Goal: Task Accomplishment & Management: Use online tool/utility

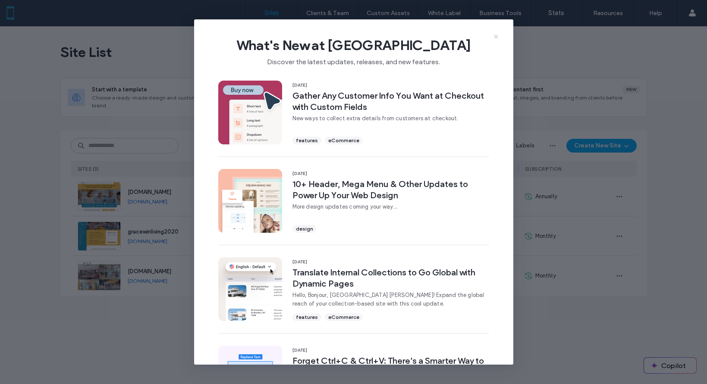
click at [499, 37] on icon at bounding box center [496, 36] width 7 height 7
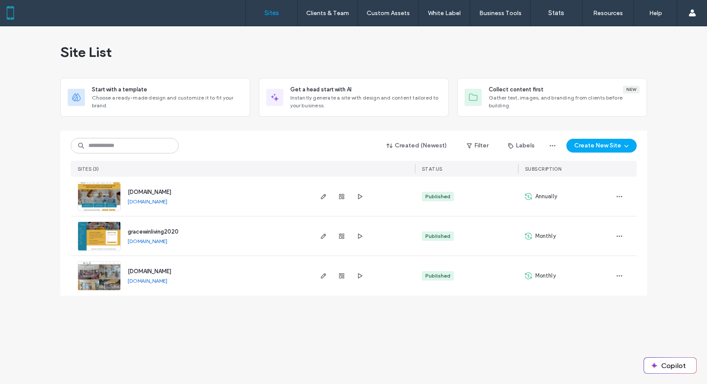
click at [158, 191] on span "[DOMAIN_NAME]" at bounding box center [150, 192] width 44 height 6
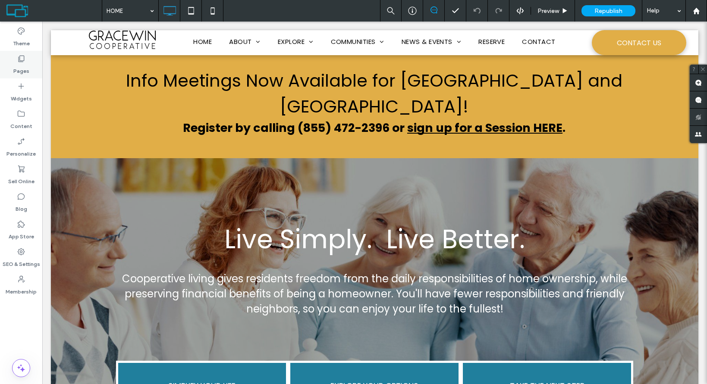
click at [19, 62] on use at bounding box center [22, 59] width 6 height 6
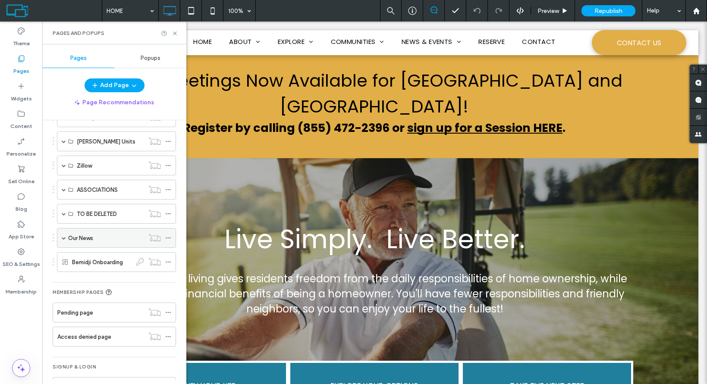
scroll to position [306, 0]
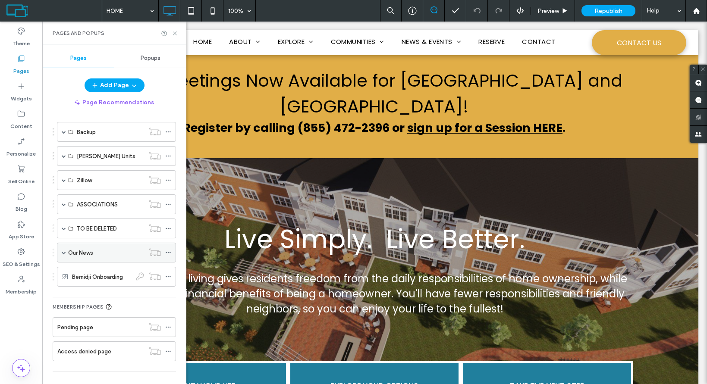
click at [64, 255] on span at bounding box center [64, 253] width 4 height 4
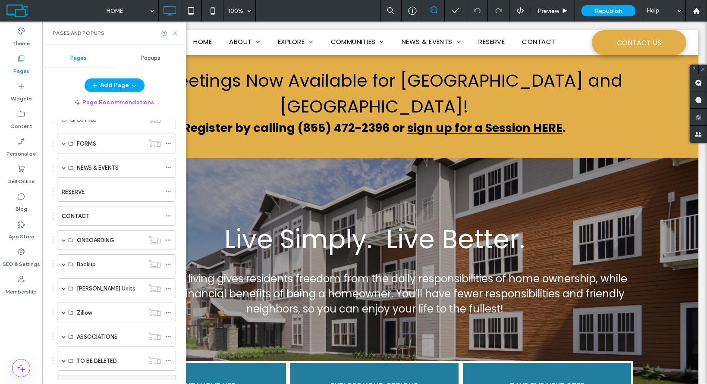
scroll to position [134, 0]
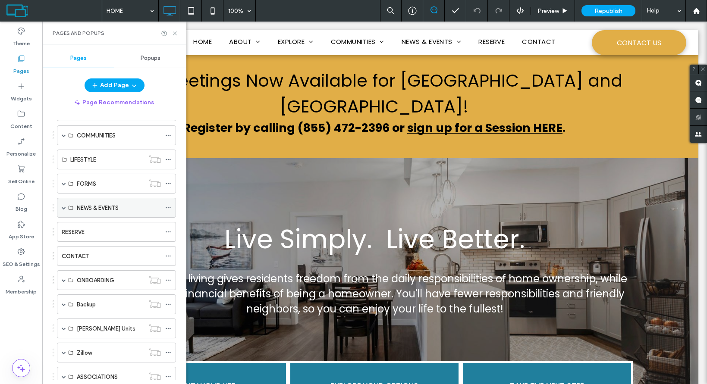
click at [63, 208] on span at bounding box center [64, 208] width 4 height 4
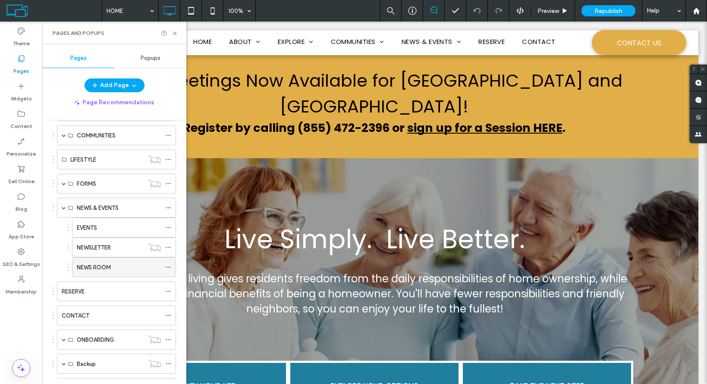
click at [104, 266] on label "NEWS ROOM" at bounding box center [94, 267] width 34 height 15
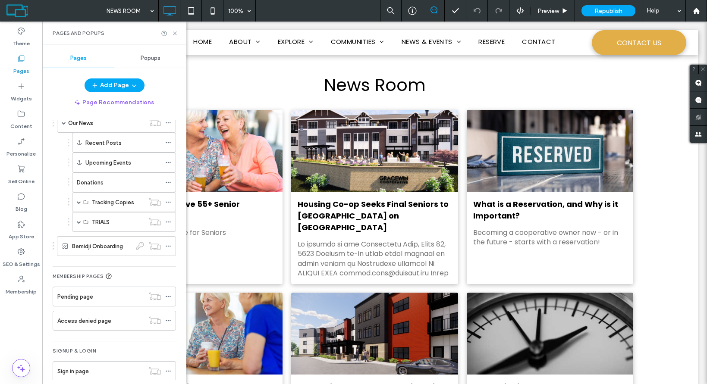
scroll to position [508, 0]
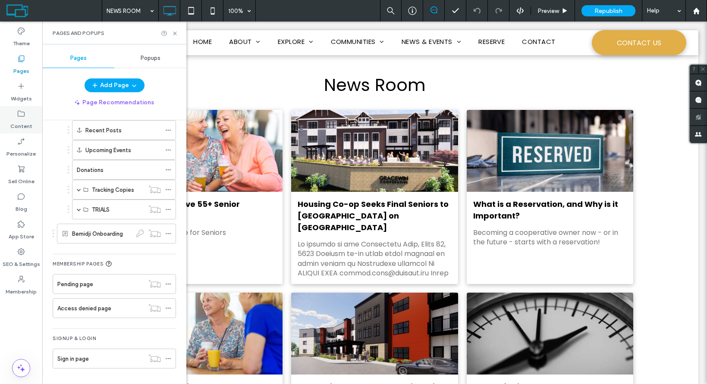
click at [14, 115] on div "Content" at bounding box center [21, 120] width 42 height 28
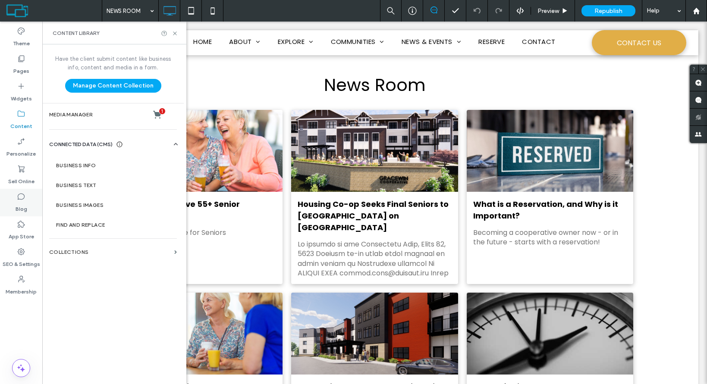
click at [26, 200] on div "Blog" at bounding box center [21, 203] width 42 height 28
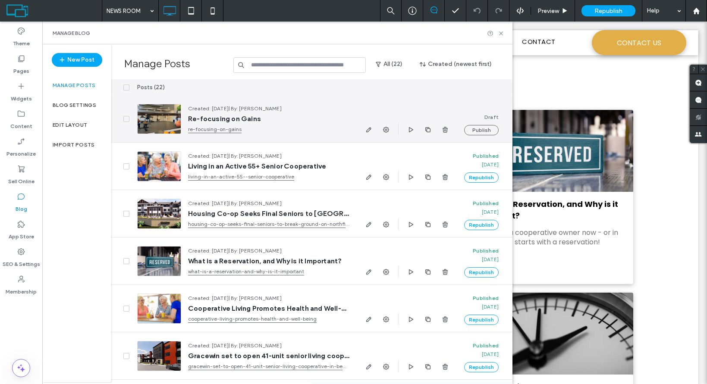
click at [162, 123] on div at bounding box center [159, 119] width 44 height 30
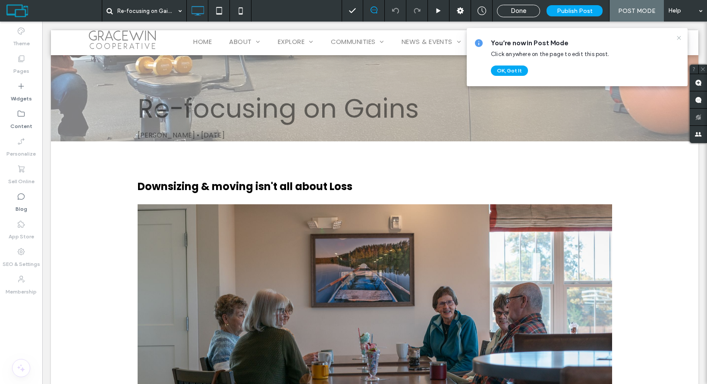
click at [677, 37] on icon at bounding box center [679, 38] width 7 height 7
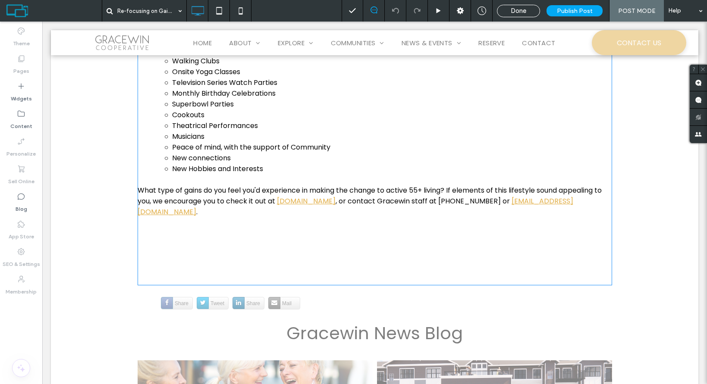
scroll to position [863, 0]
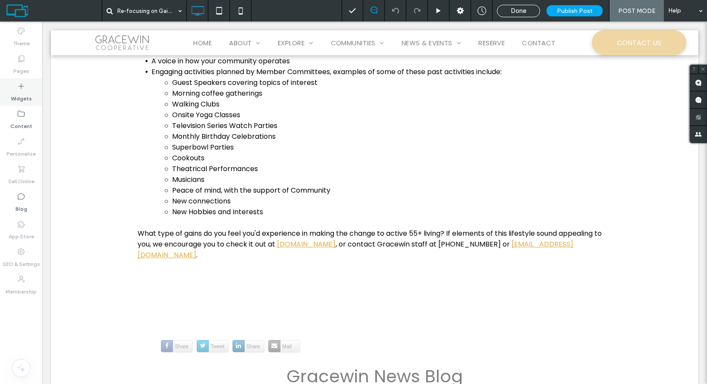
click at [16, 85] on div "Widgets" at bounding box center [21, 93] width 42 height 28
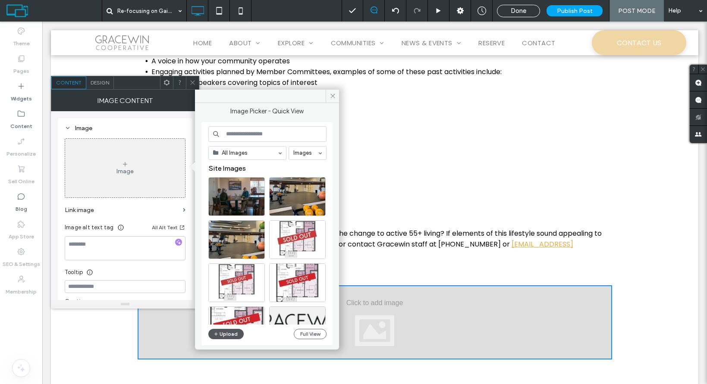
click at [225, 335] on button "Upload" at bounding box center [225, 334] width 35 height 10
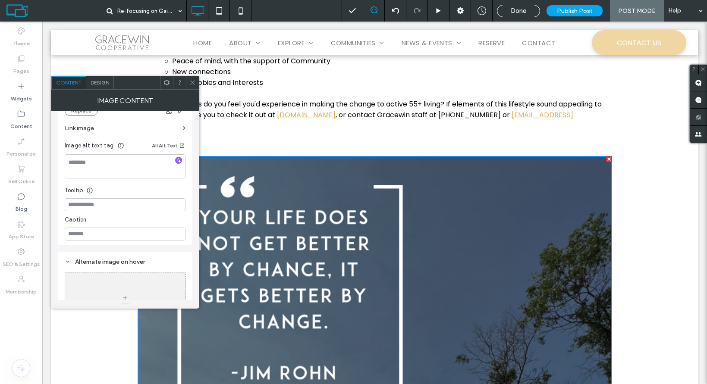
scroll to position [129, 0]
click at [193, 82] on use at bounding box center [192, 83] width 4 height 4
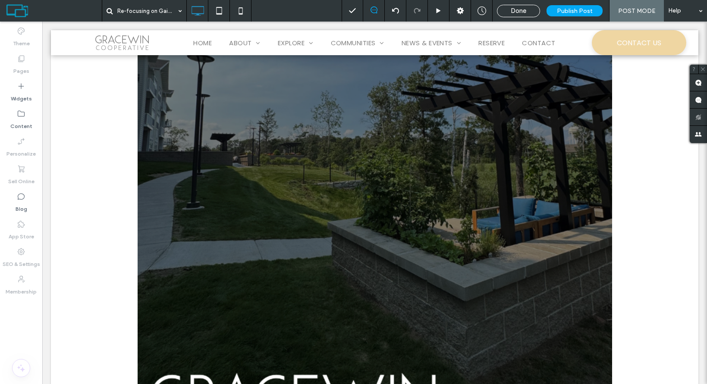
scroll to position [1338, 0]
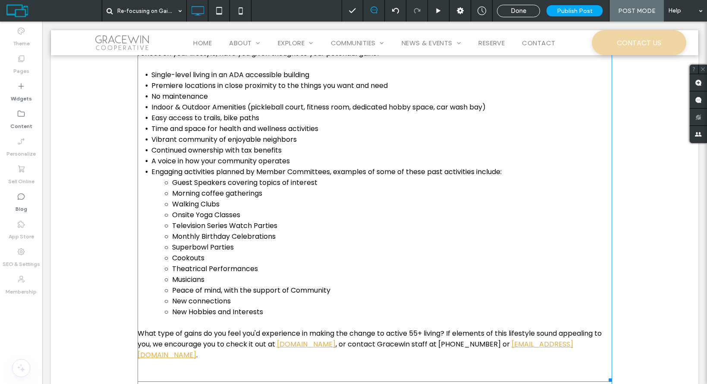
scroll to position [777, 0]
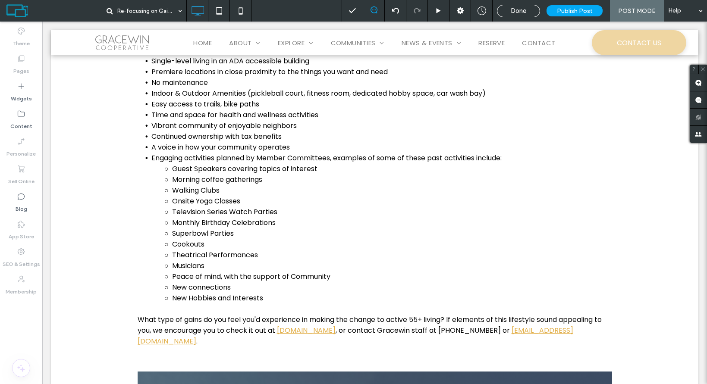
click at [523, 11] on span "Done" at bounding box center [519, 11] width 16 height 8
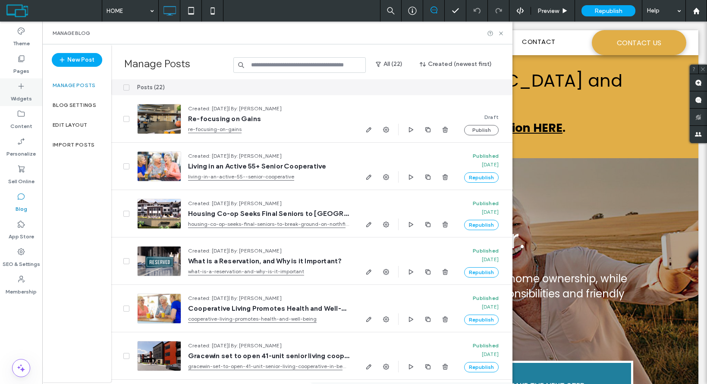
click at [19, 93] on label "Widgets" at bounding box center [21, 97] width 21 height 12
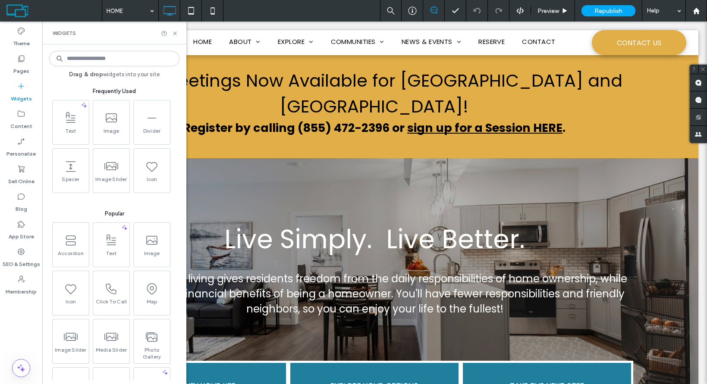
click at [19, 93] on label "Widgets" at bounding box center [21, 97] width 21 height 12
